Goal: Obtain resource: Download file/media

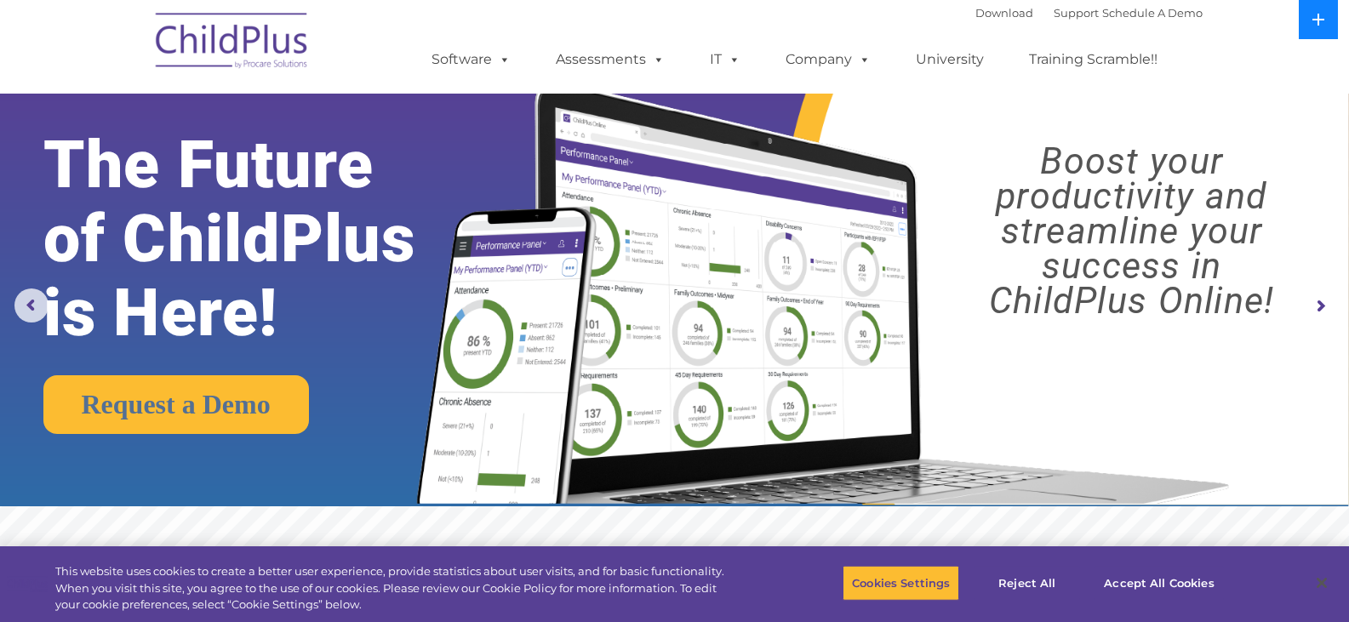
click at [1318, 22] on icon at bounding box center [1319, 20] width 14 height 14
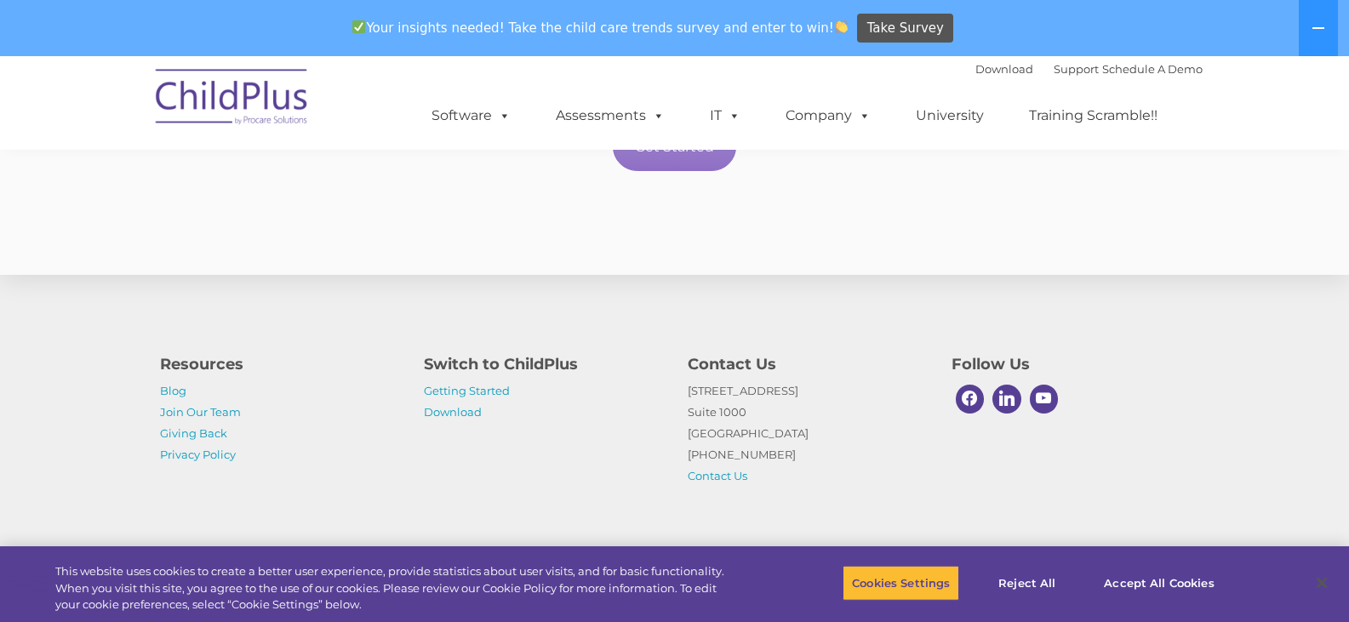
scroll to position [3144, 0]
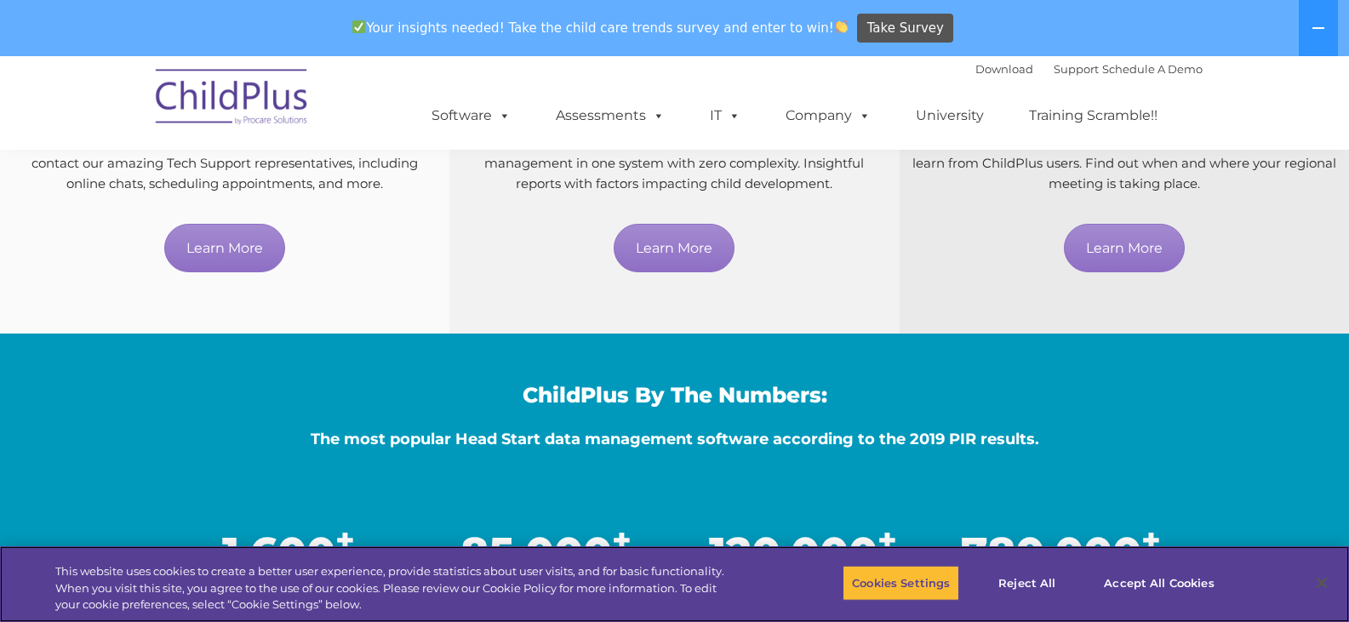
scroll to position [1122, 0]
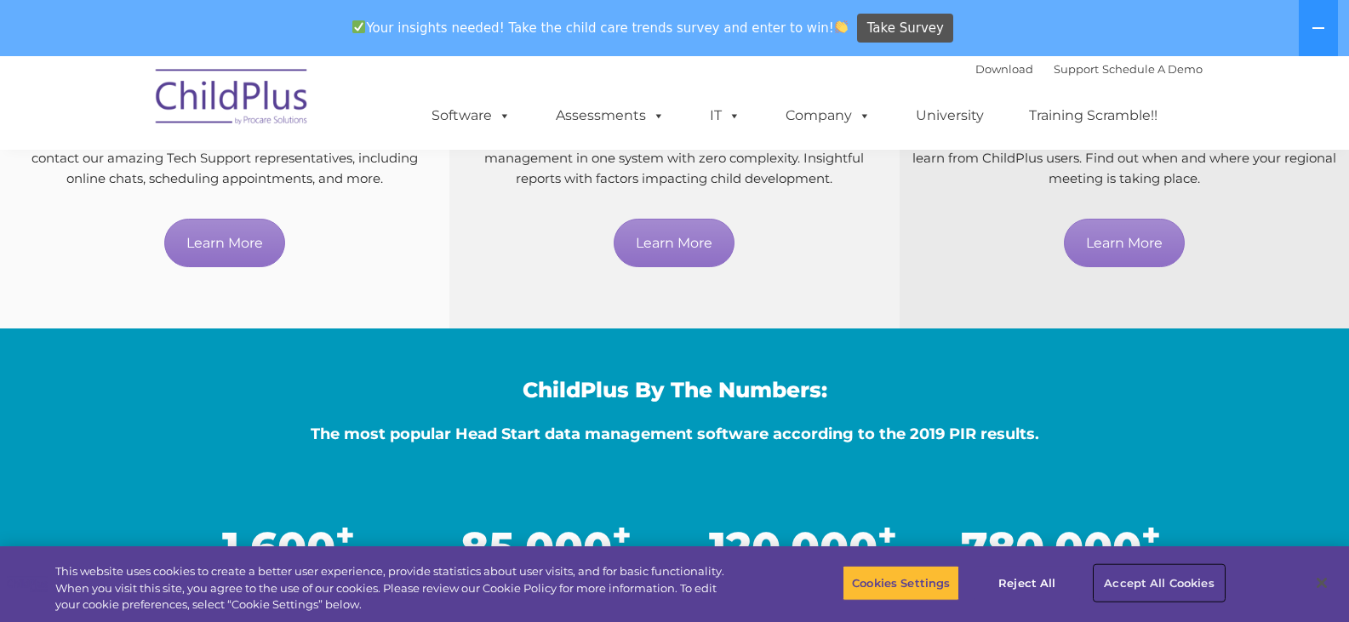
click at [1146, 583] on button "Accept All Cookies" at bounding box center [1159, 583] width 129 height 36
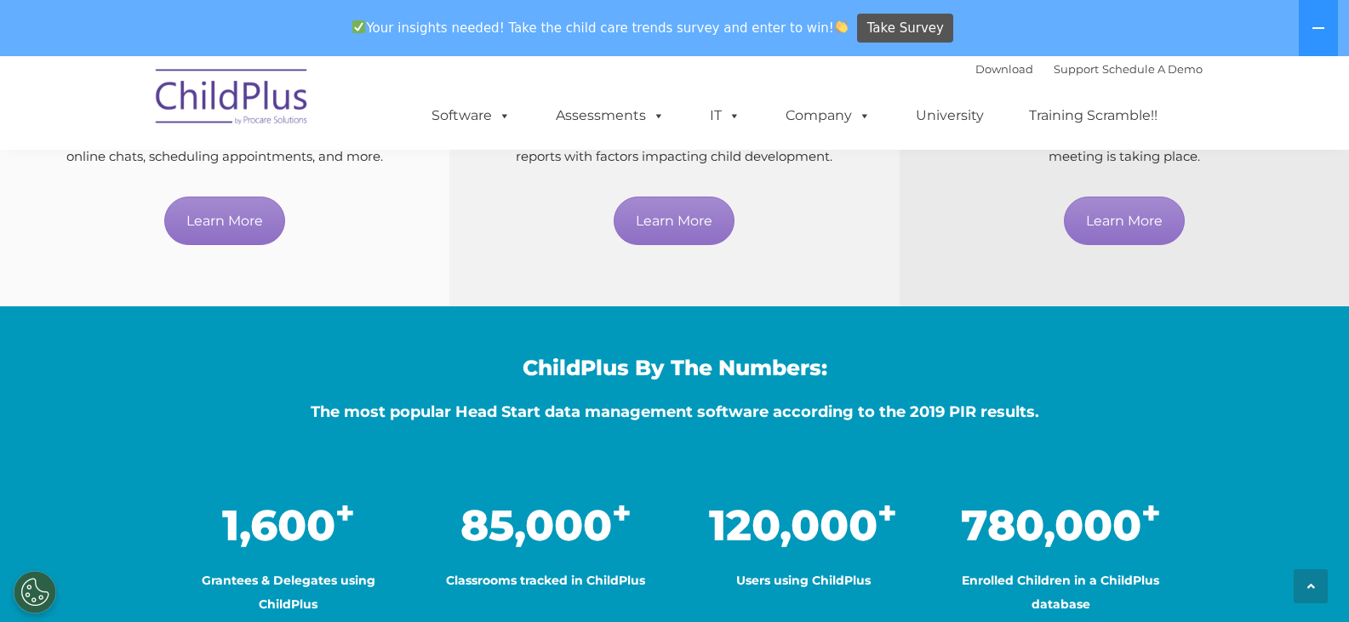
scroll to position [938, 0]
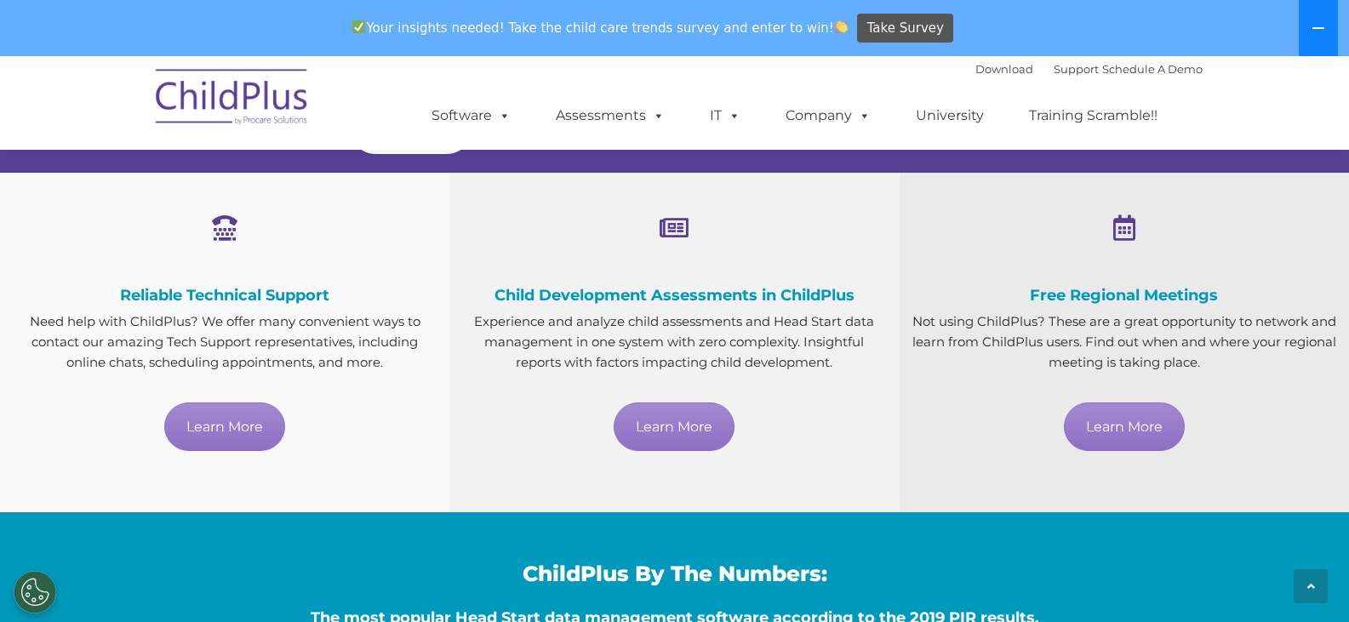
click at [1323, 31] on icon at bounding box center [1319, 28] width 14 height 14
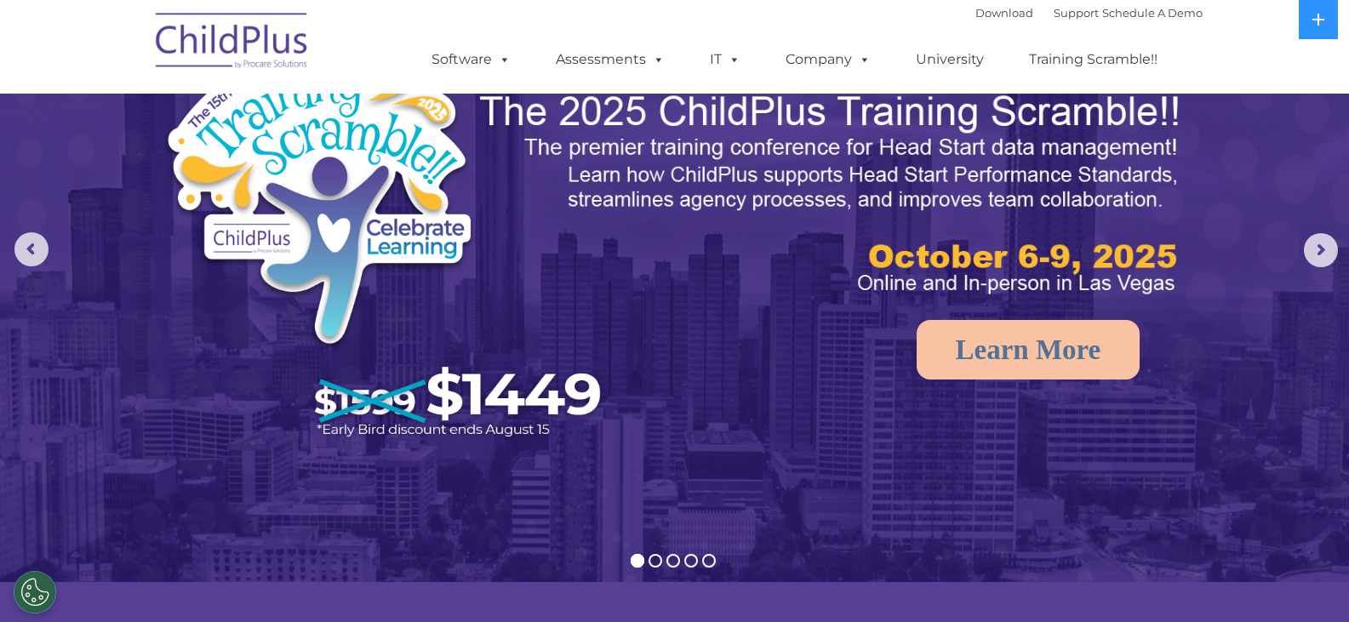
scroll to position [0, 0]
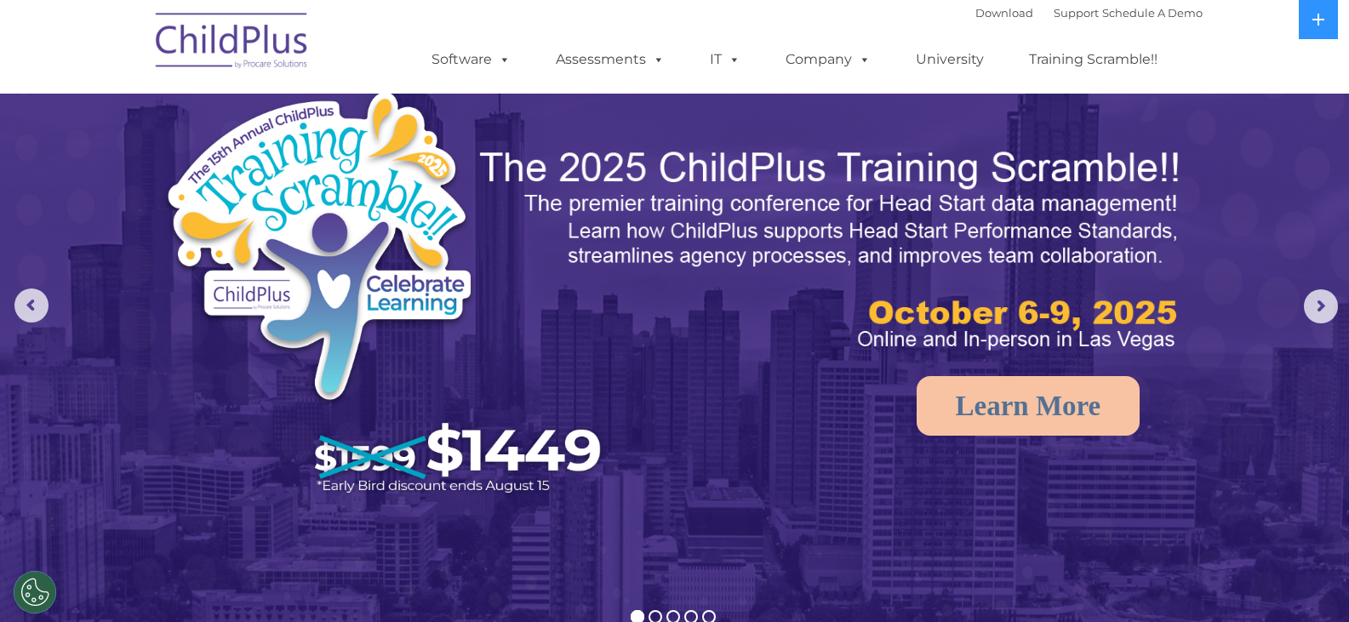
click at [235, 42] on img at bounding box center [232, 43] width 170 height 85
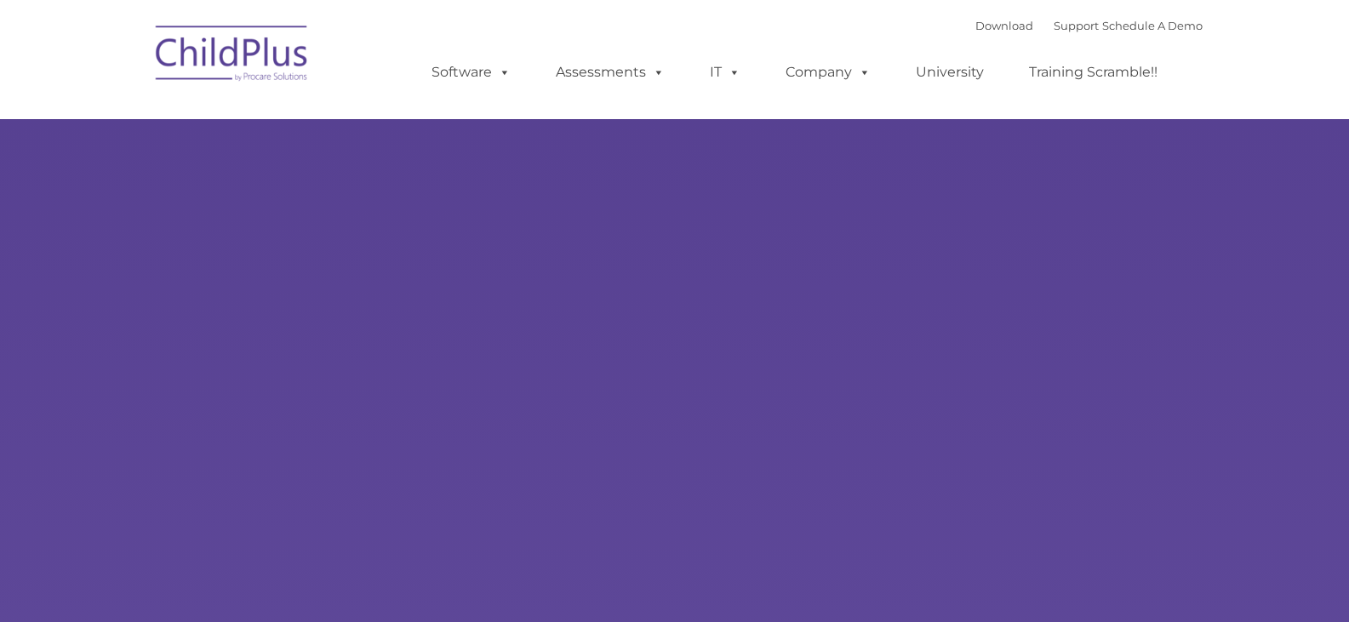
type input ""
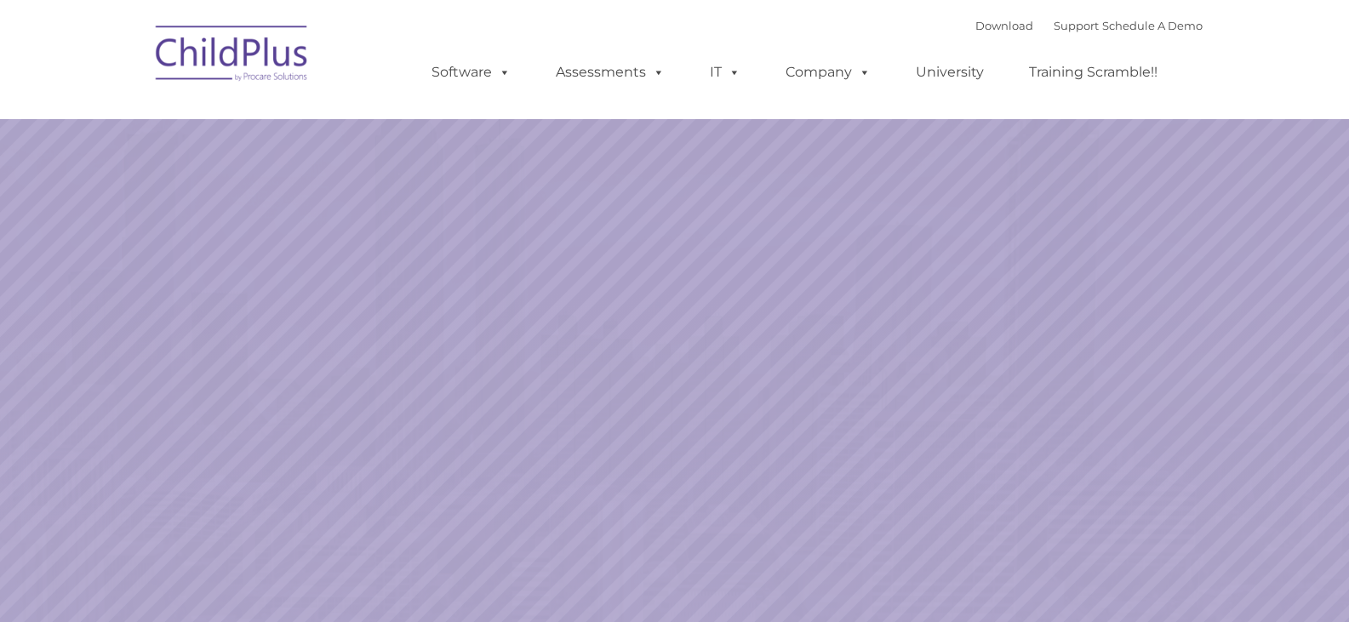
select select "MEDIUM"
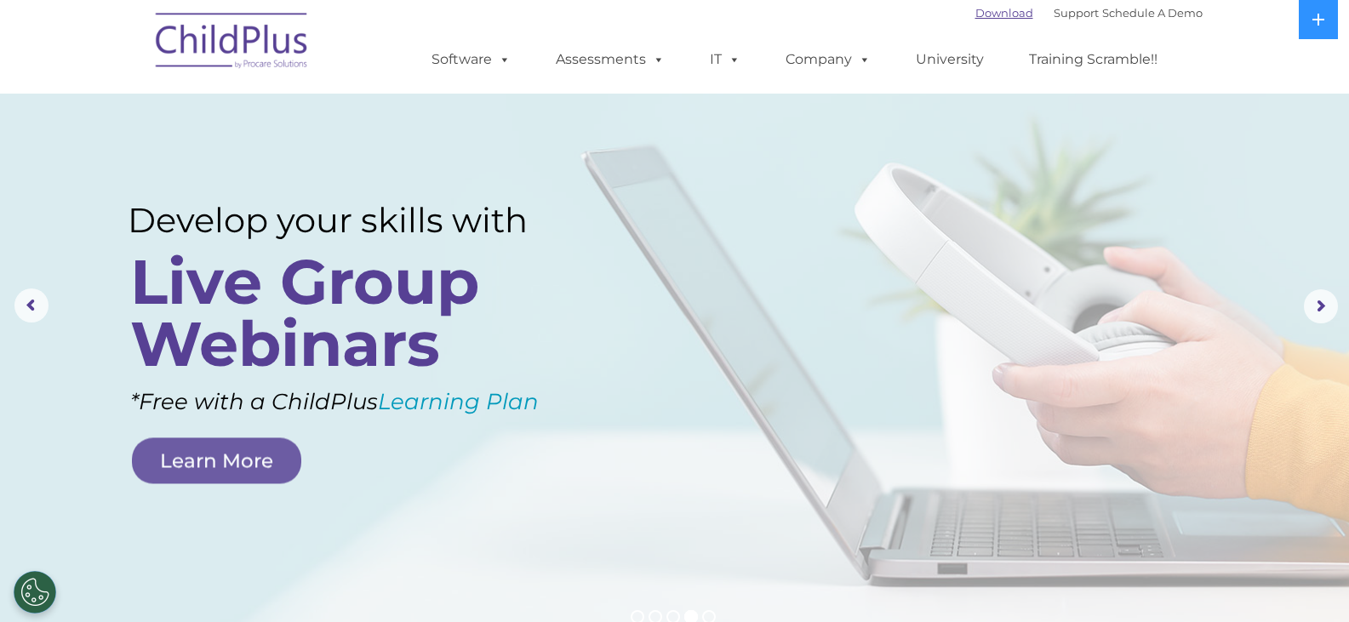
click at [975, 17] on link "Download" at bounding box center [1004, 13] width 58 height 14
